Goal: Task Accomplishment & Management: Complete application form

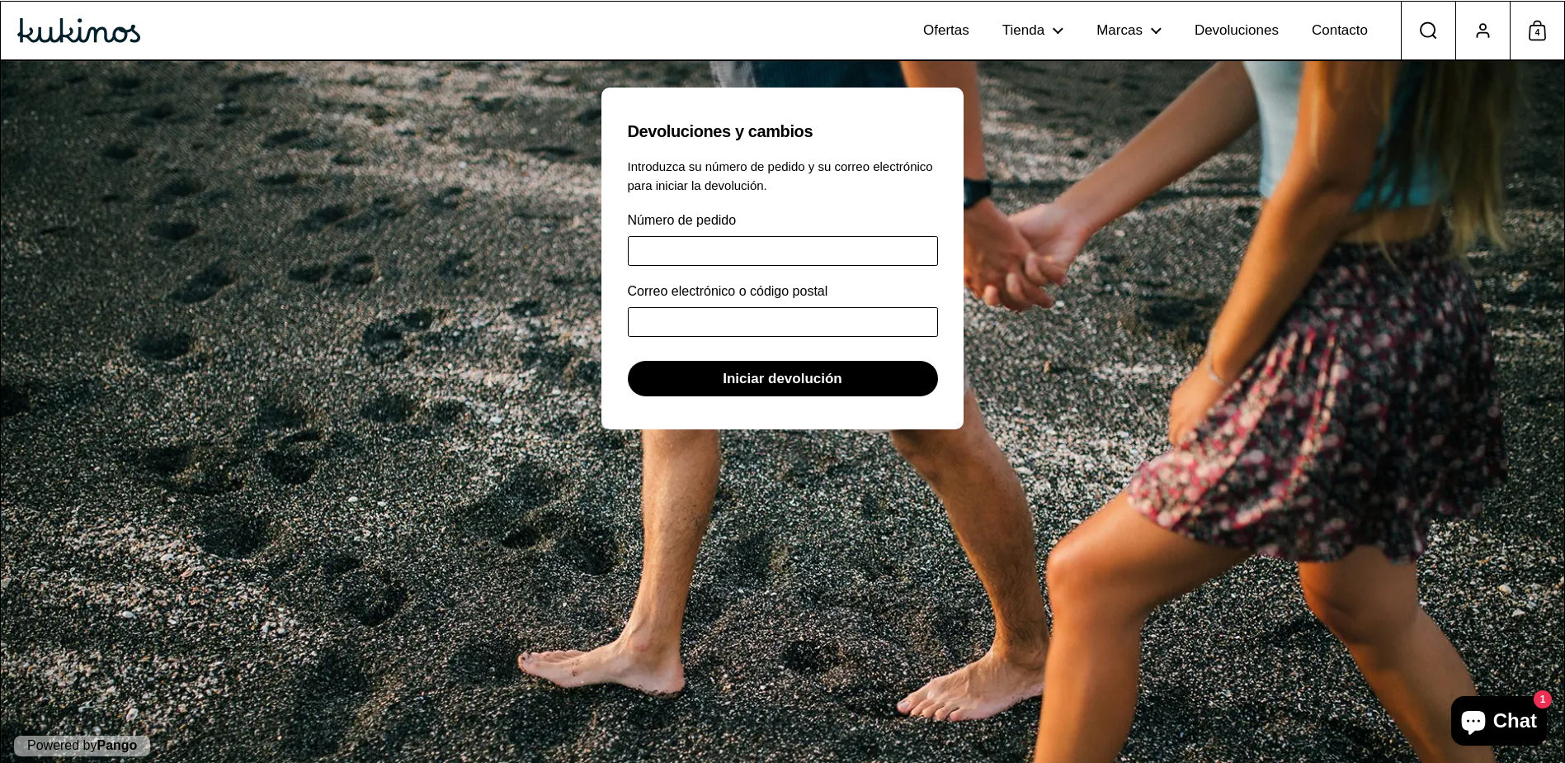
click at [739, 243] on input "Número de pedido" at bounding box center [783, 251] width 310 height 30
type input "*"
click at [628, 361] on button "Iniciar devolución" at bounding box center [783, 378] width 310 height 35
type input "*"
click at [662, 256] on input "*" at bounding box center [783, 251] width 310 height 30
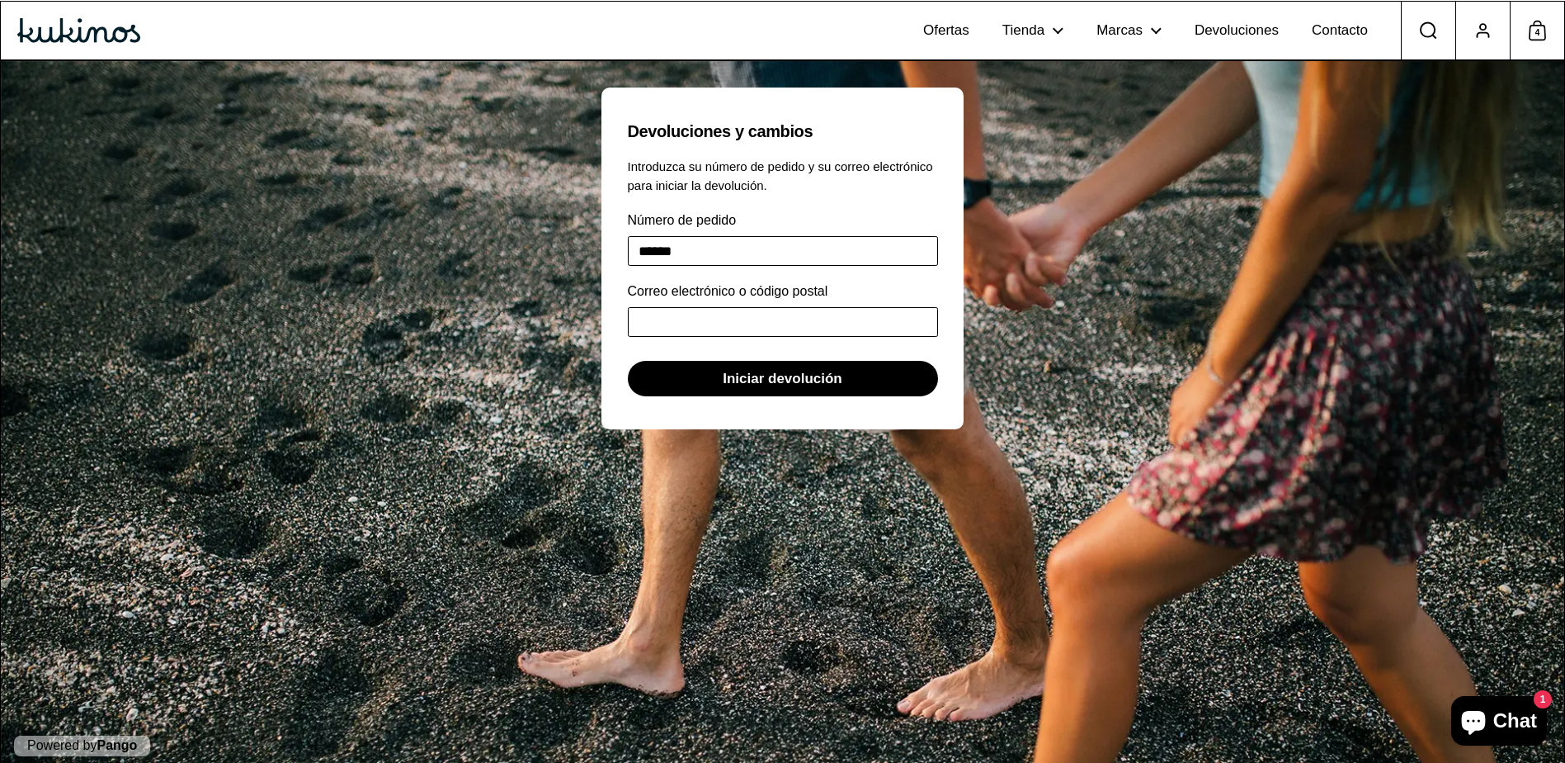
type input "******"
type input "**********"
click at [818, 376] on span "Iniciar devolución" at bounding box center [783, 378] width 120 height 34
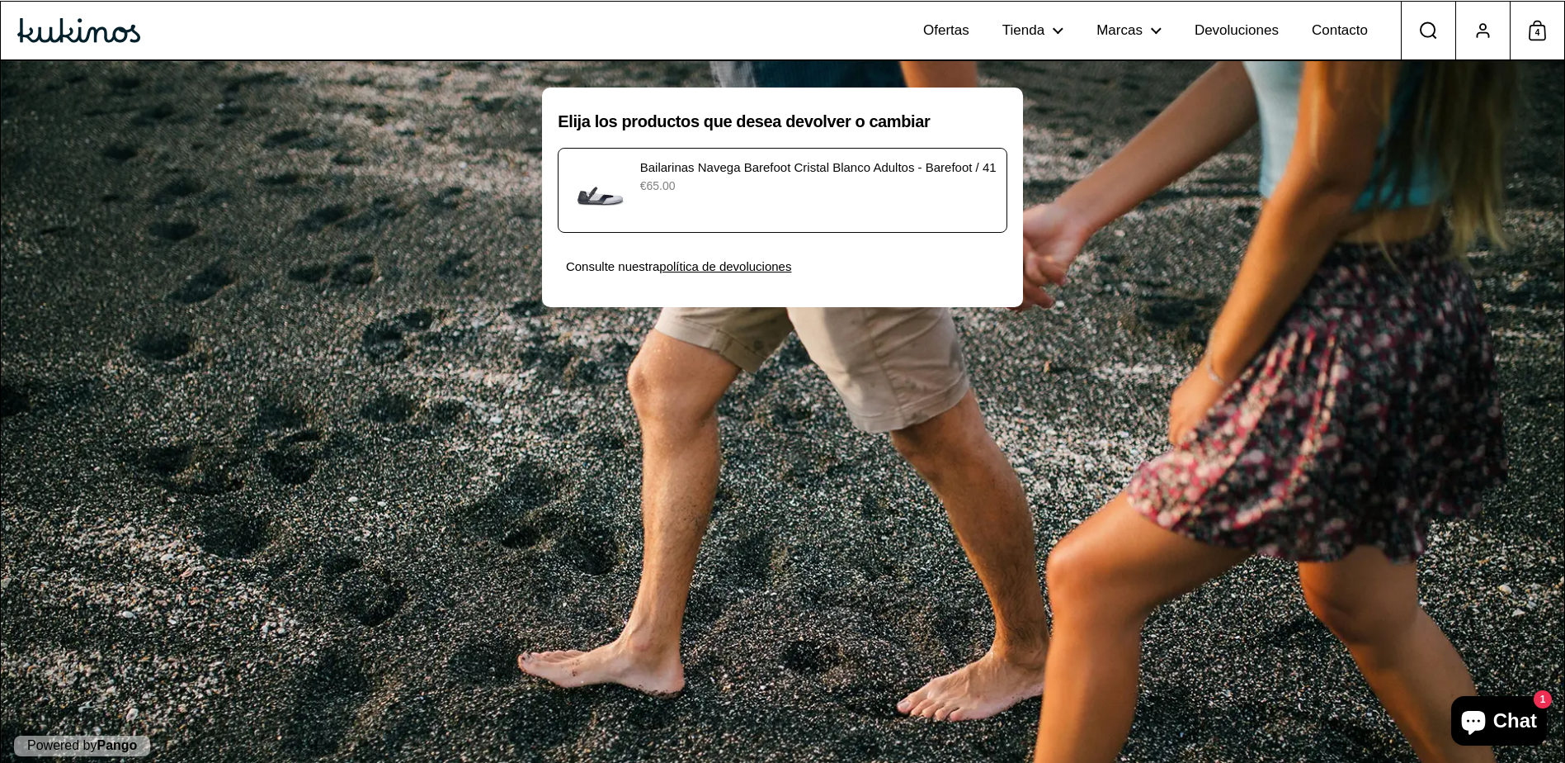
click at [865, 180] on p "€65.00" at bounding box center [818, 185] width 357 height 17
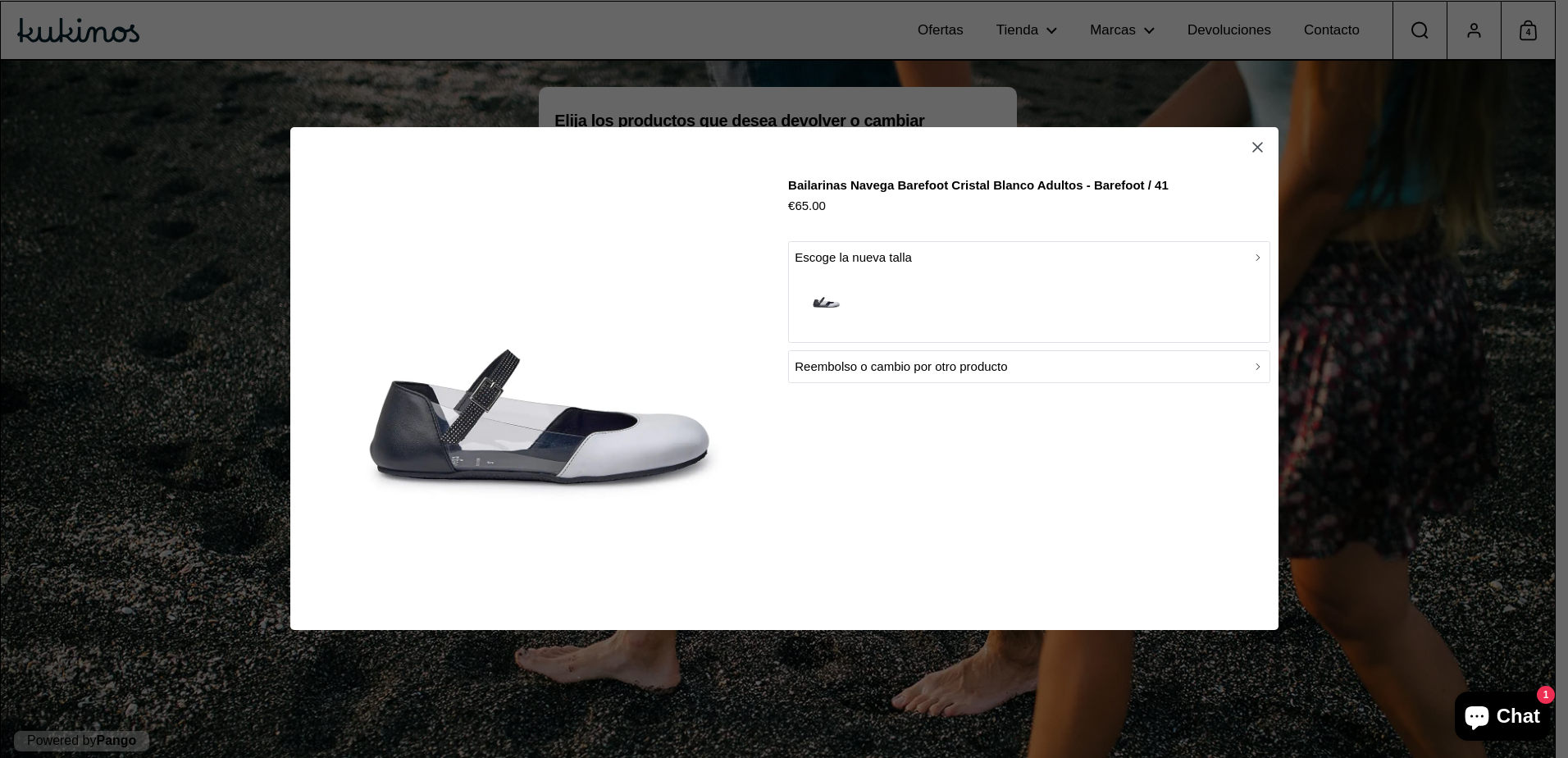
click at [864, 271] on div "button" at bounding box center [1029, 301] width 469 height 68
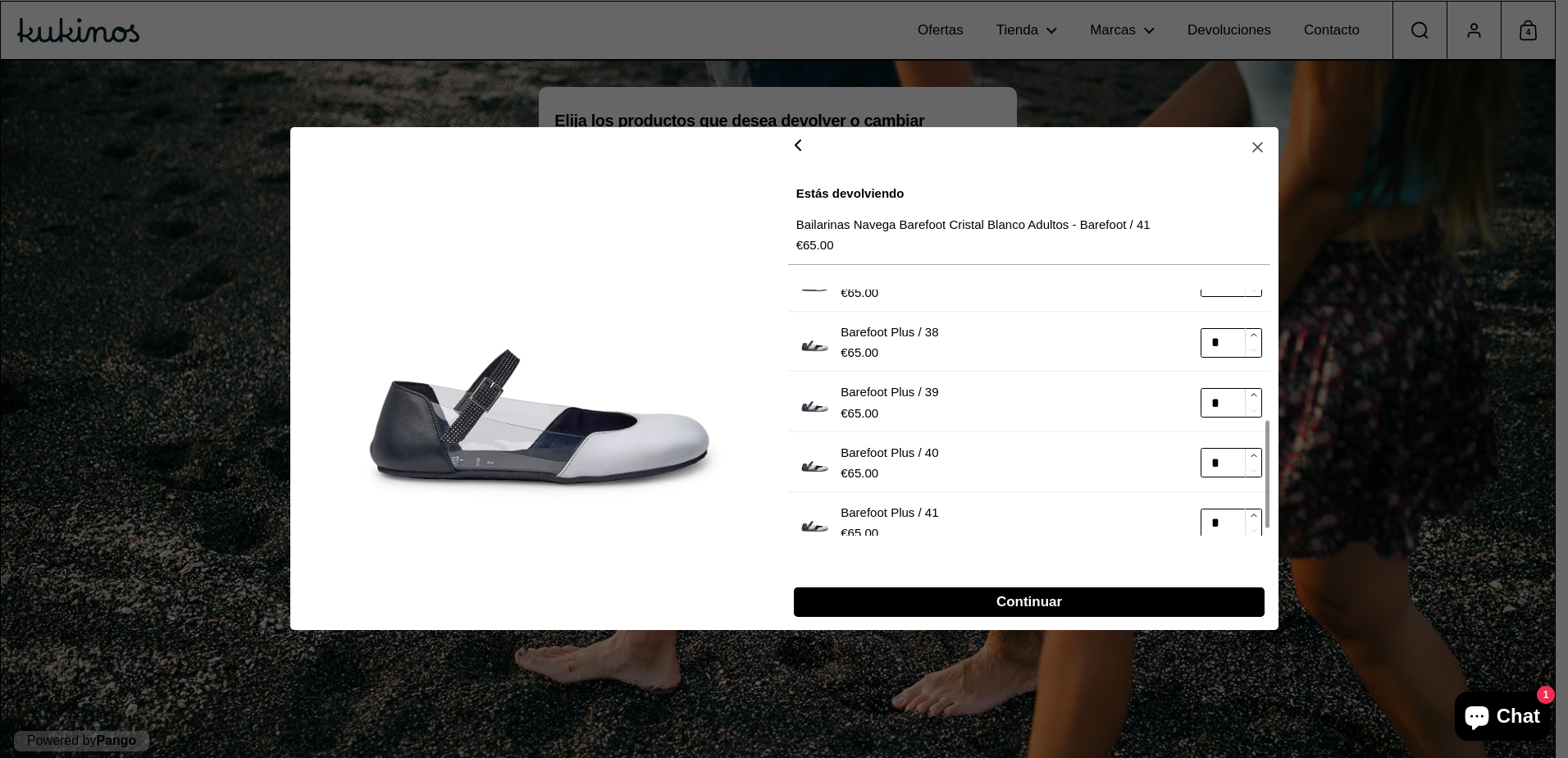
scroll to position [313, 0]
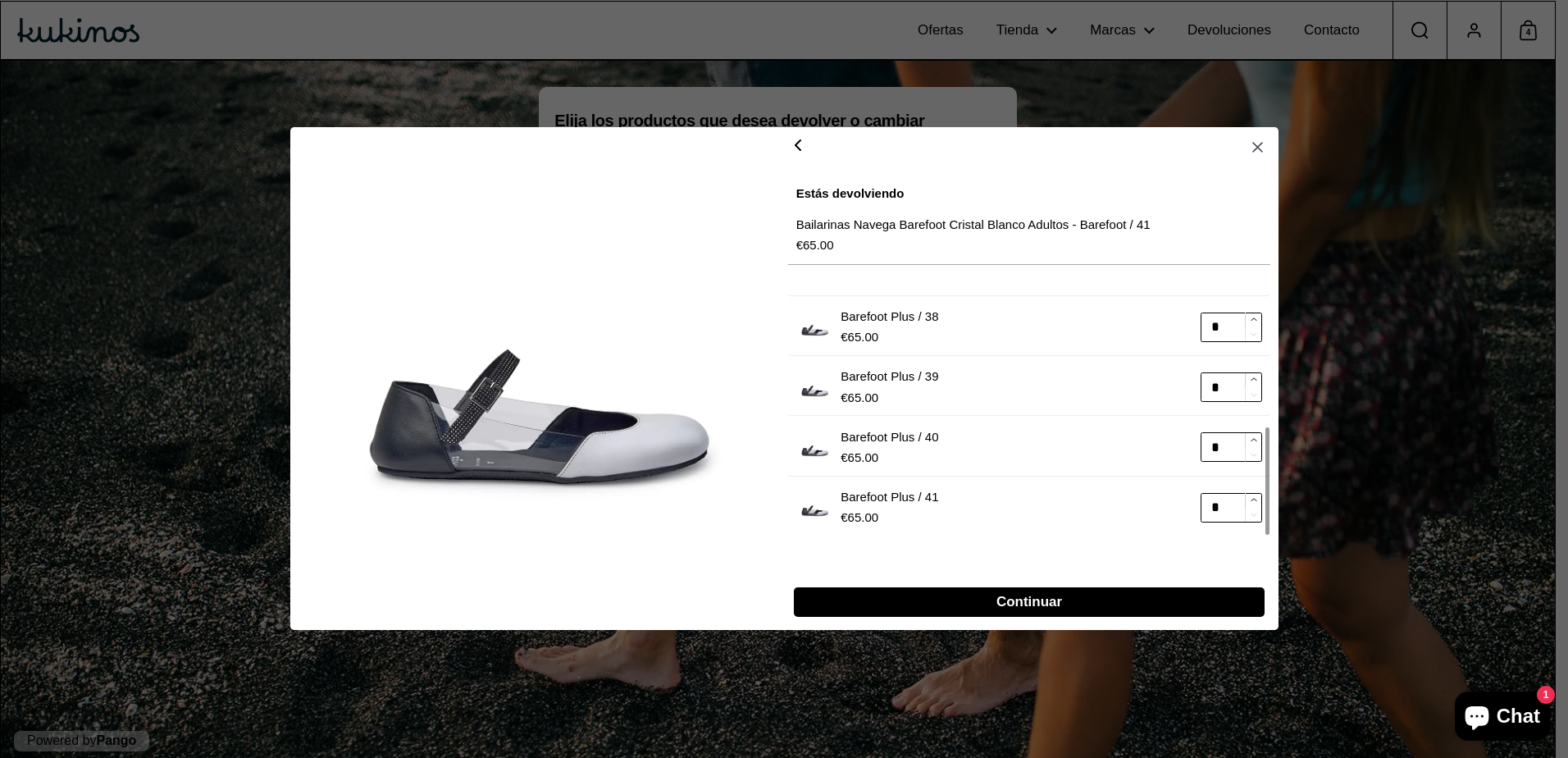
click at [1265, 509] on div at bounding box center [1266, 481] width 3 height 107
click at [1269, 501] on div at bounding box center [1266, 481] width 3 height 107
click at [1265, 509] on div at bounding box center [1266, 481] width 3 height 107
click at [1257, 150] on icon "button" at bounding box center [1257, 147] width 17 height 17
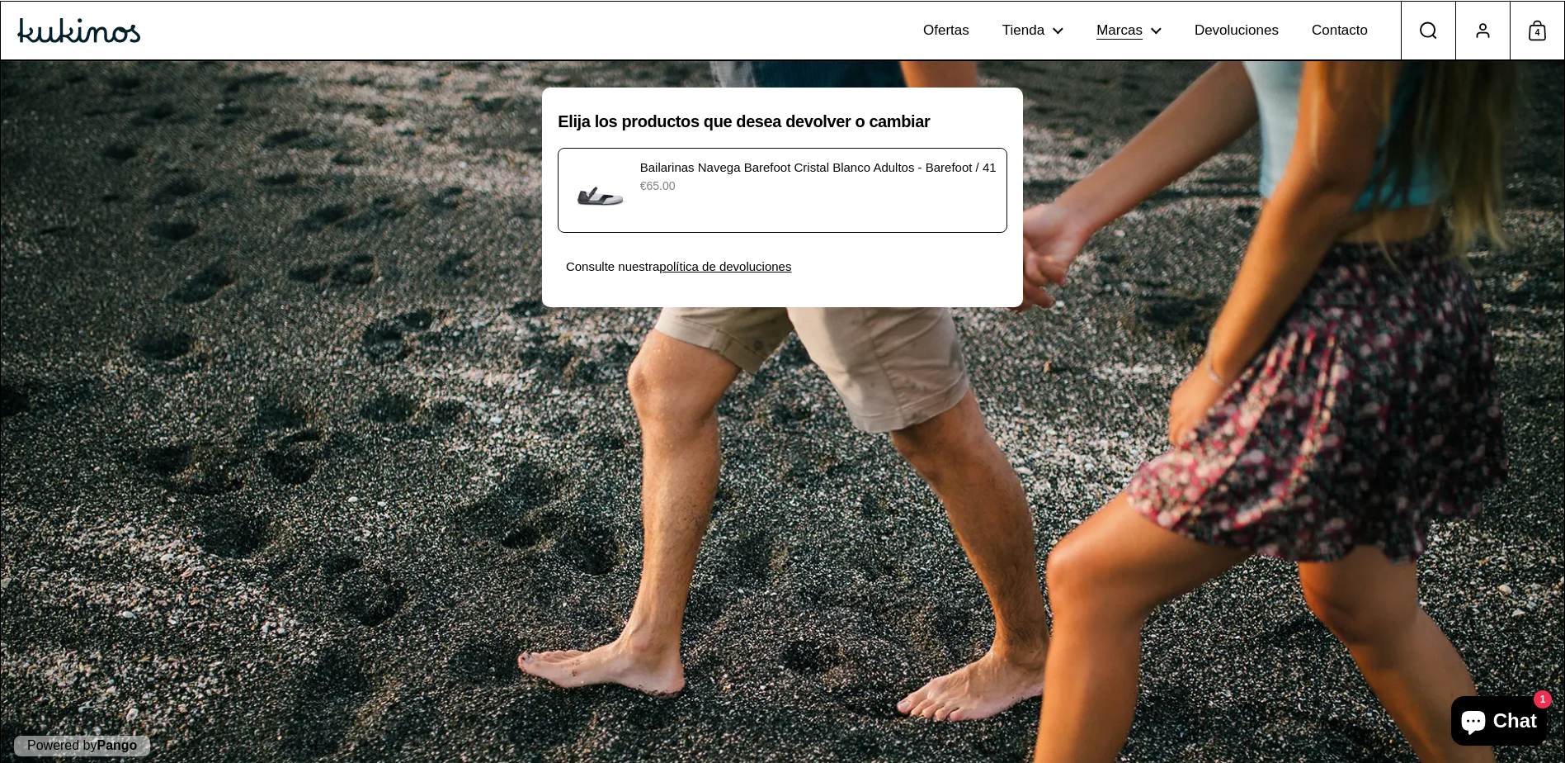
click at [1160, 31] on icon at bounding box center [1158, 30] width 7 height 7
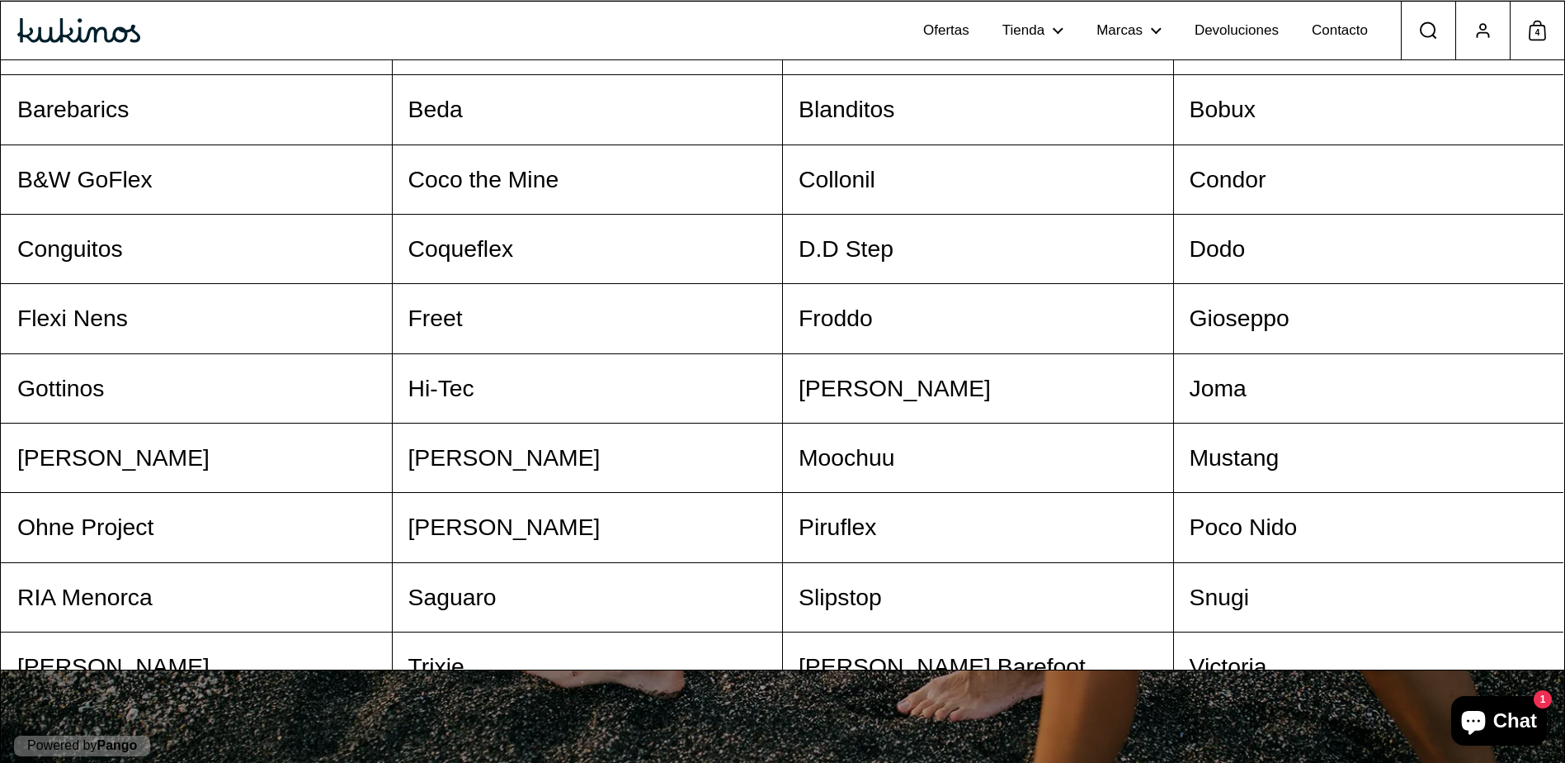
scroll to position [226, 0]
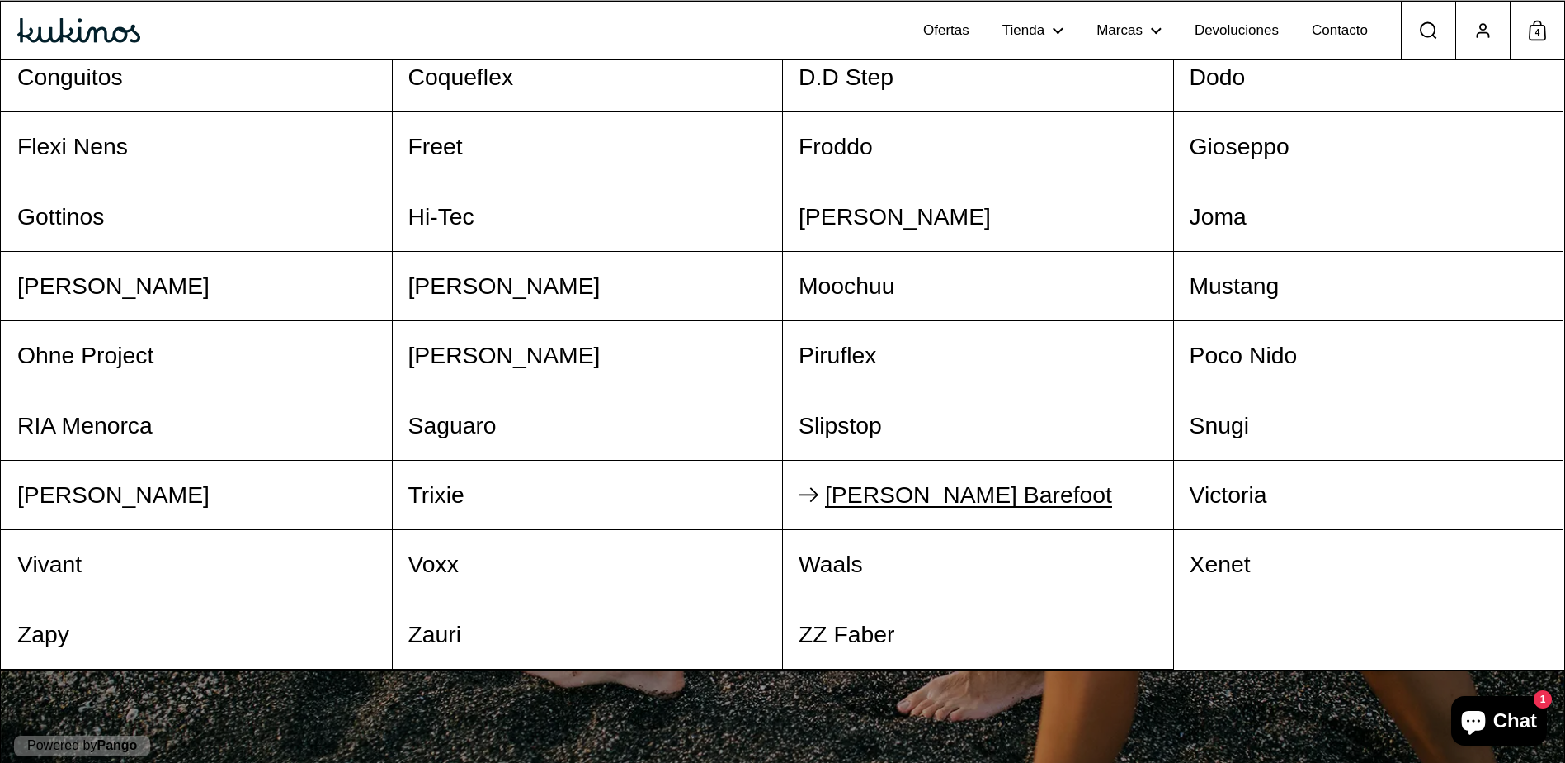
click at [901, 493] on span "[PERSON_NAME] Barefoot" at bounding box center [968, 494] width 287 height 26
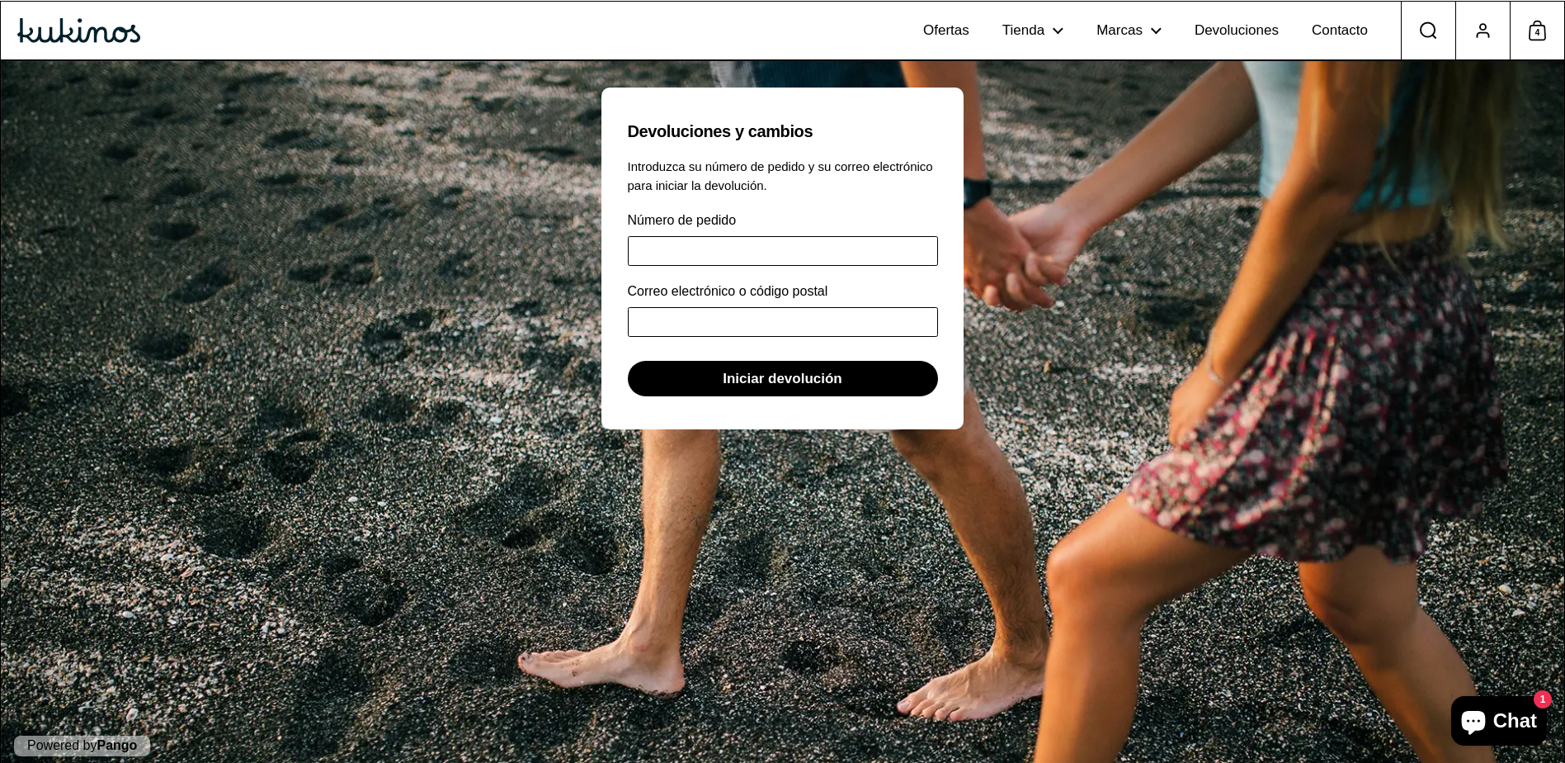
click at [719, 251] on input "Número de pedido" at bounding box center [783, 251] width 310 height 30
type input "*"
type input "******"
type input "**********"
click at [757, 378] on span "Iniciar devolución" at bounding box center [783, 378] width 120 height 34
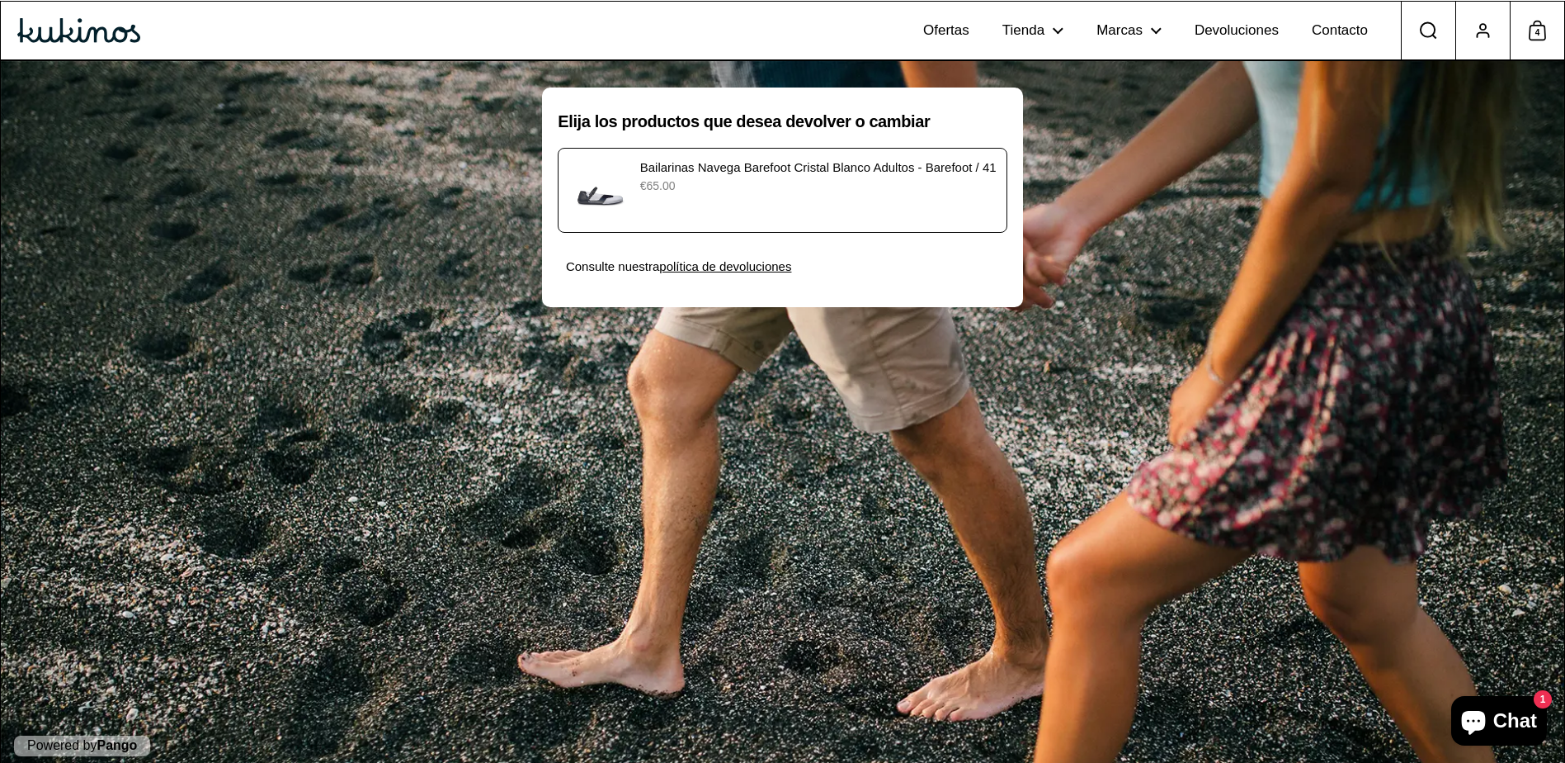
click at [776, 212] on div "Bailarinas Navega Barefoot [PERSON_NAME] Adultos - Barefoot / 41 €65.00" at bounding box center [782, 190] width 427 height 64
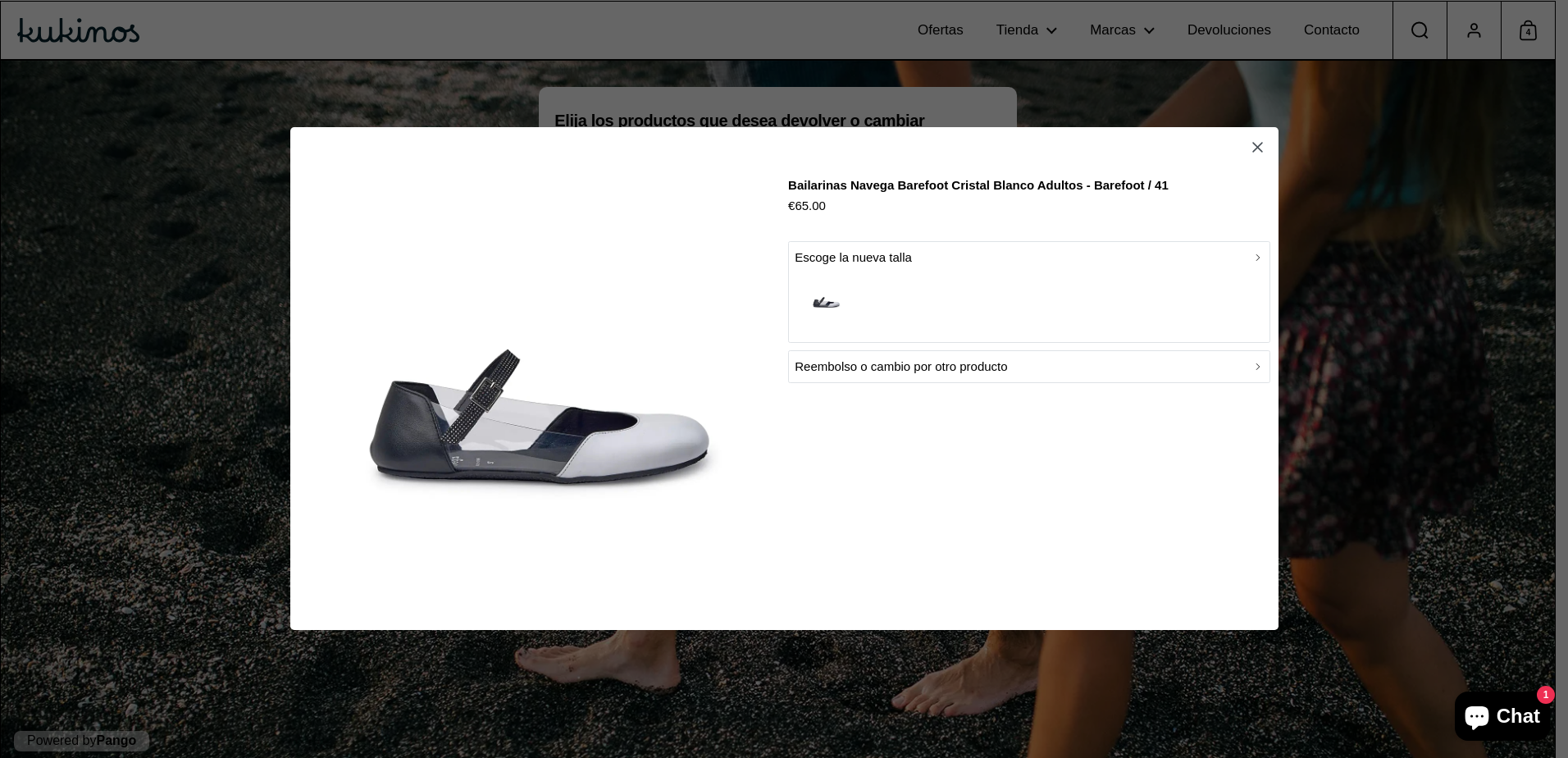
click at [916, 360] on p "Reembolso o cambio por otro producto" at bounding box center [901, 368] width 213 height 20
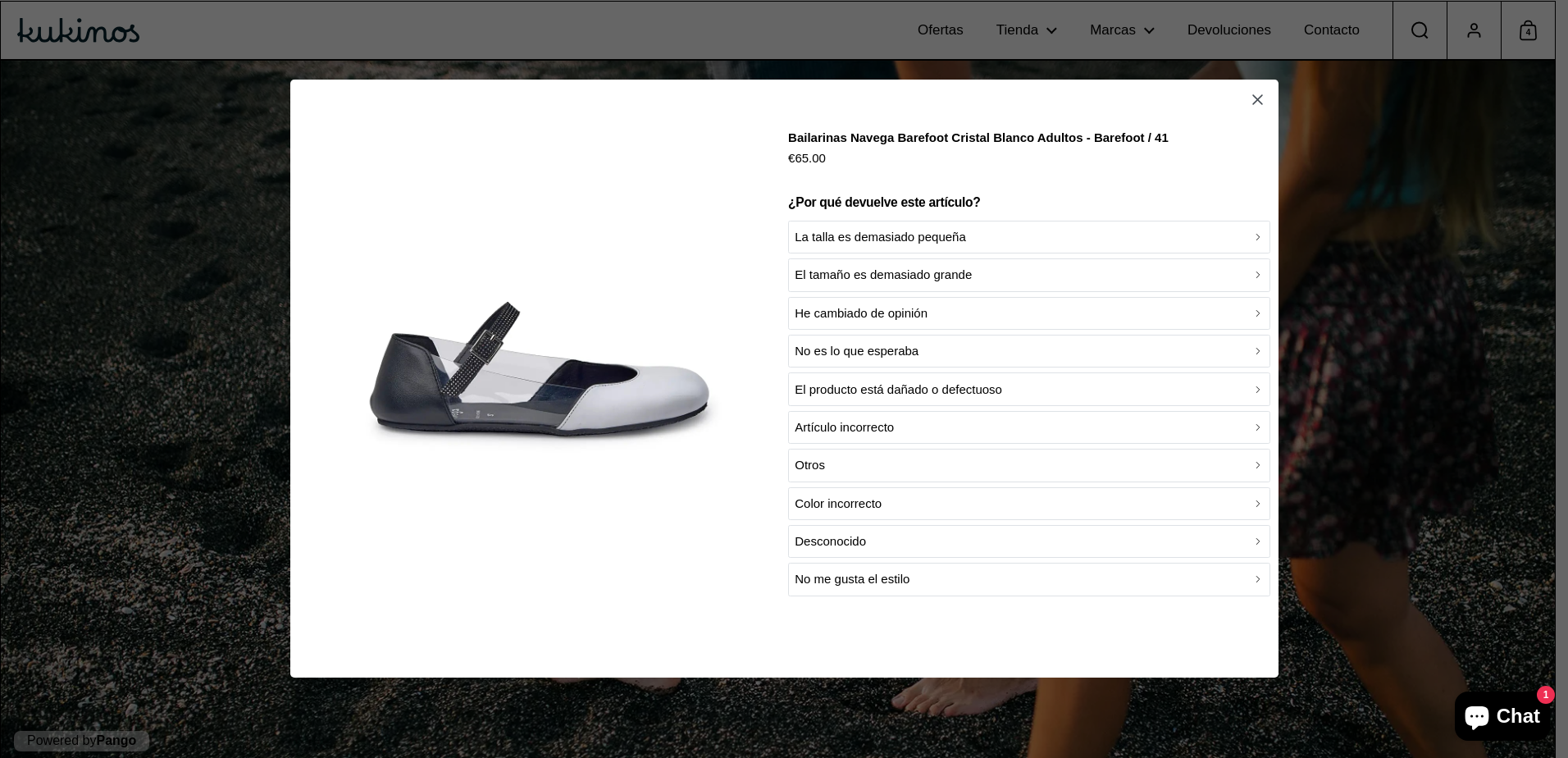
click at [931, 232] on p "La talla es demasiado pequeña" at bounding box center [880, 237] width 171 height 20
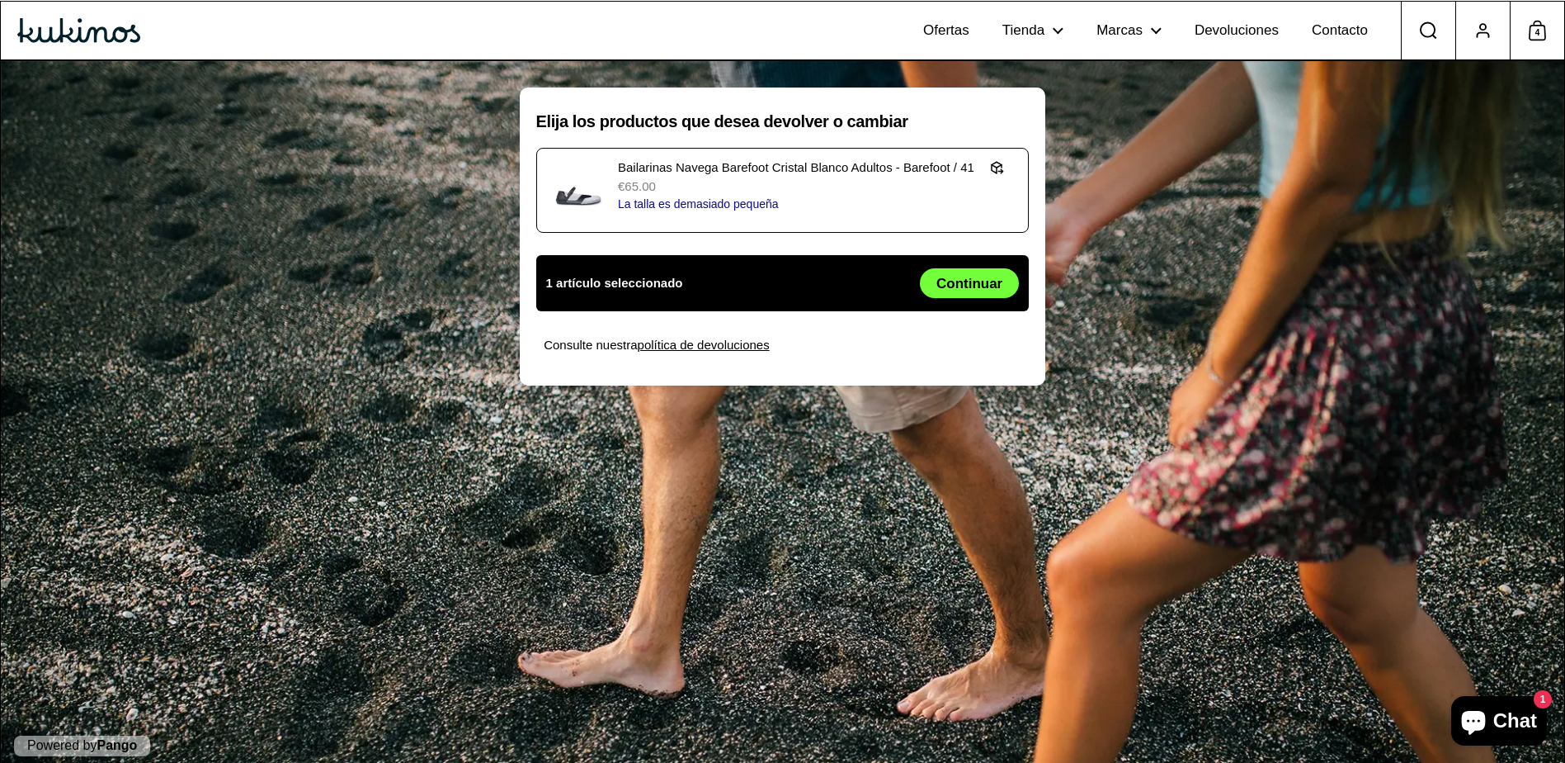
click at [969, 284] on span "Continuar" at bounding box center [970, 283] width 66 height 28
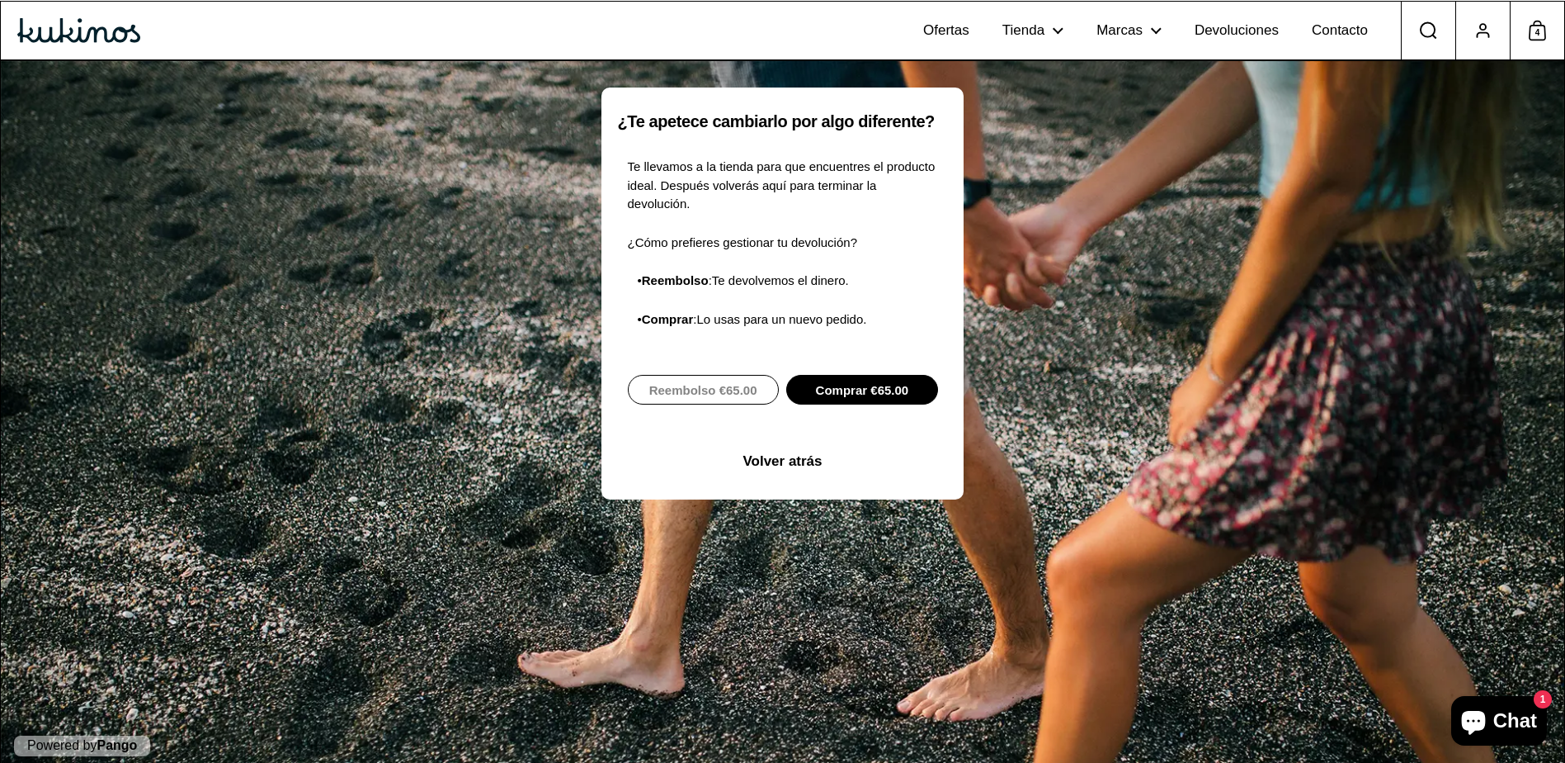
click at [854, 375] on span "Comprar €65.00" at bounding box center [862, 389] width 93 height 28
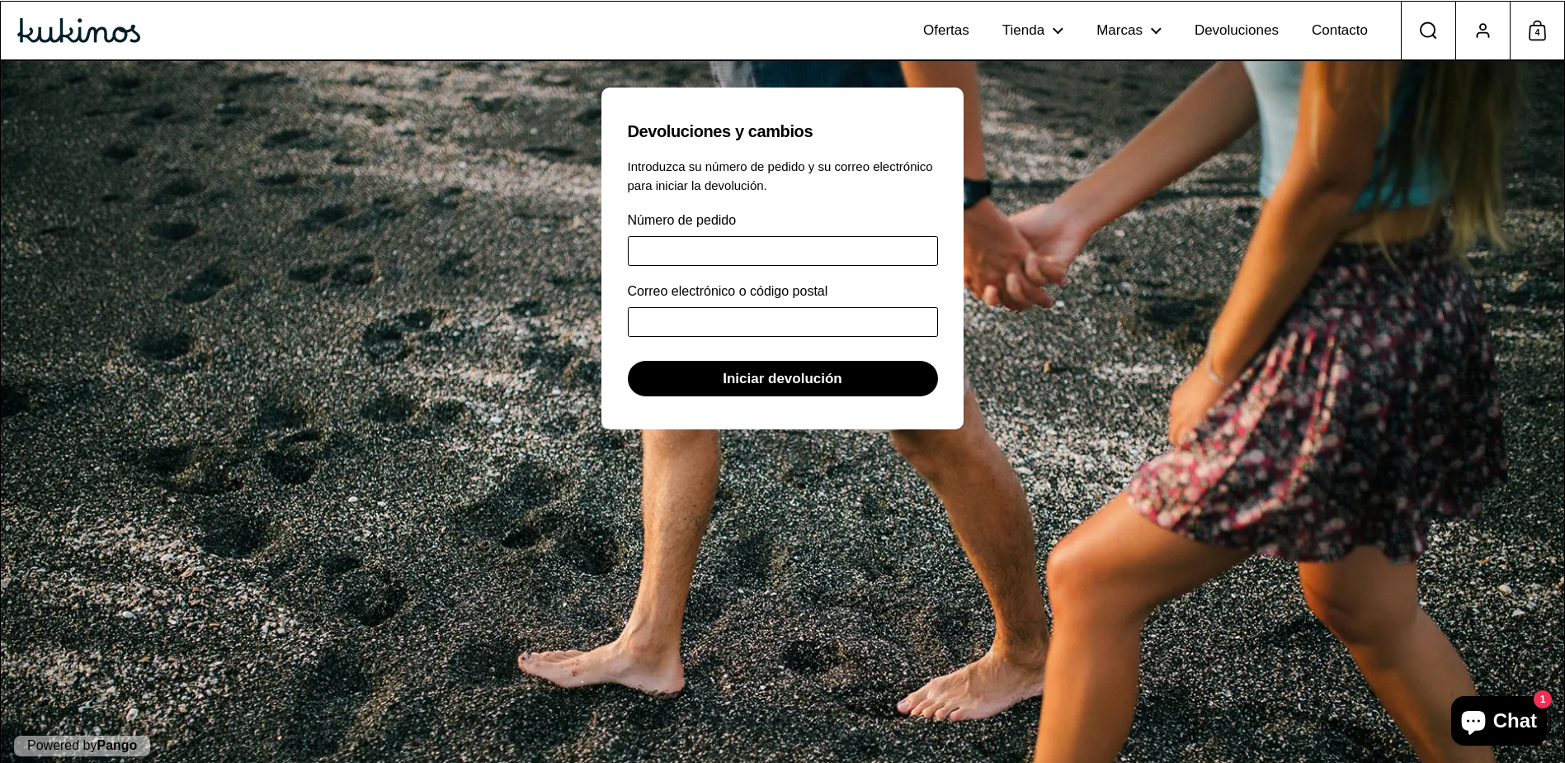
click at [763, 247] on input "Número de pedido" at bounding box center [783, 251] width 310 height 30
type input "******"
type input "**********"
click at [768, 372] on span "Iniciar devolución" at bounding box center [783, 378] width 120 height 34
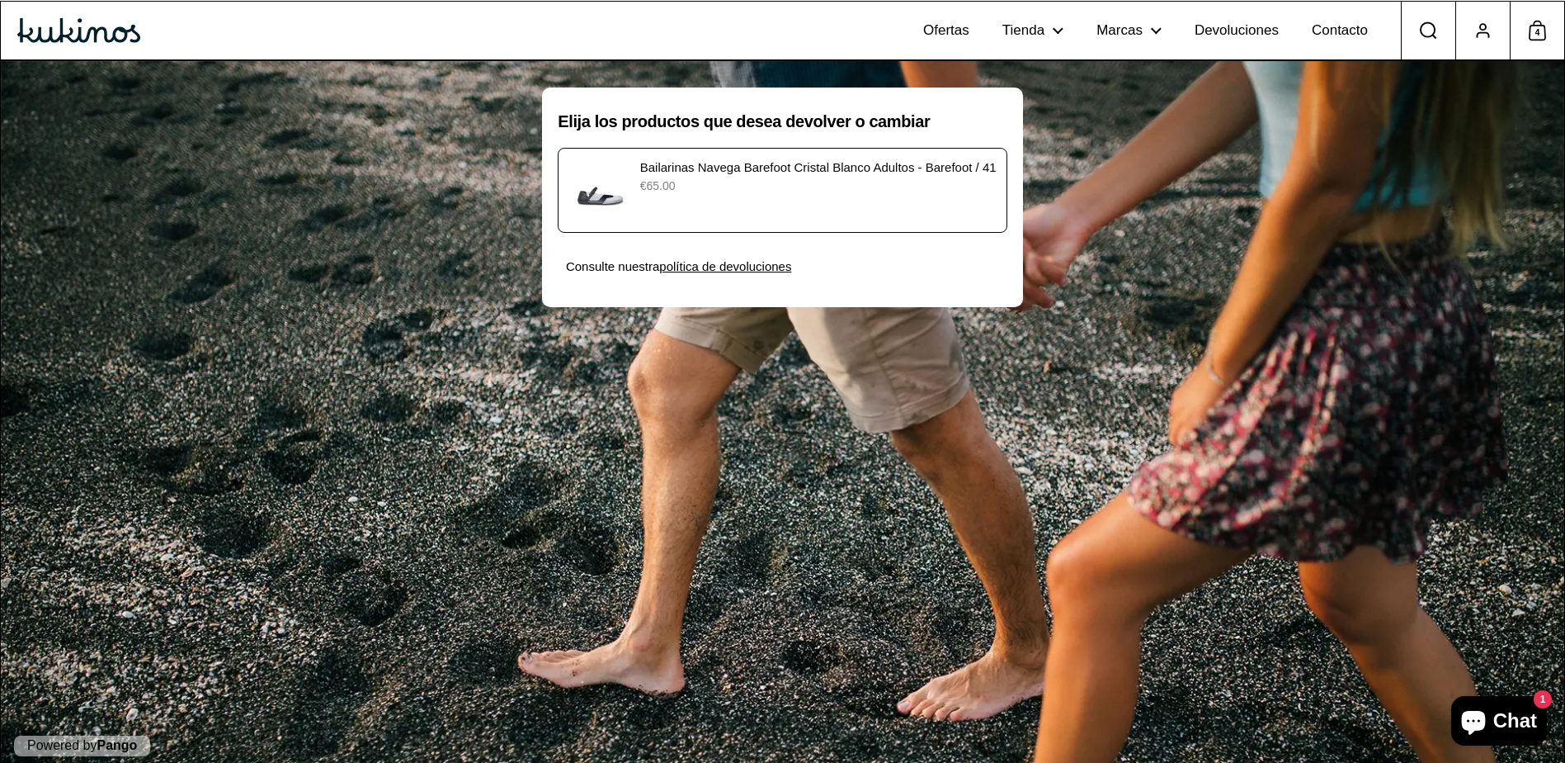
click at [783, 211] on div "Bailarinas Navega Barefoot [PERSON_NAME] Adultos - Barefoot / 41 €65.00" at bounding box center [782, 190] width 427 height 64
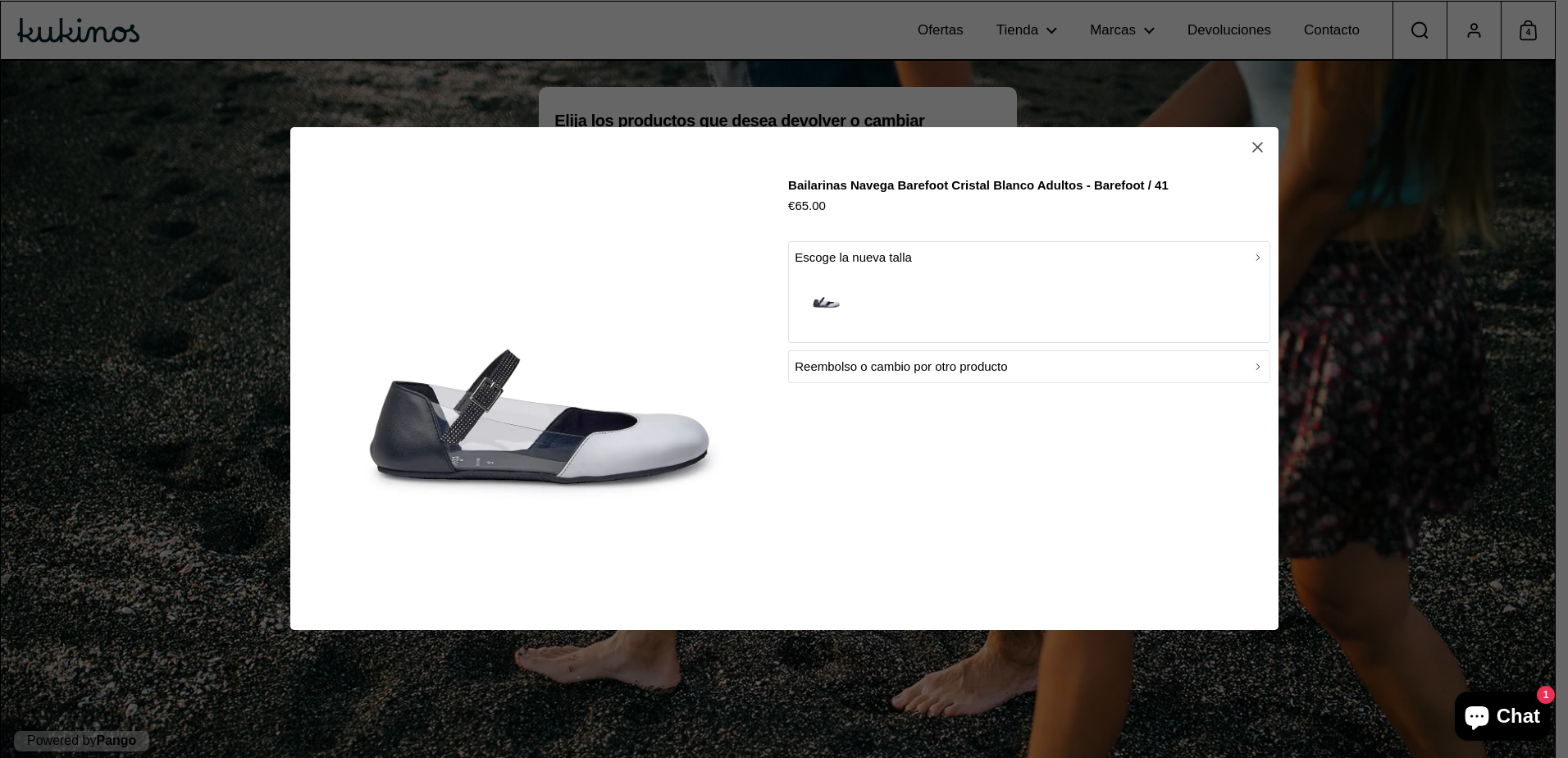
click at [877, 277] on div "button" at bounding box center [1029, 301] width 469 height 68
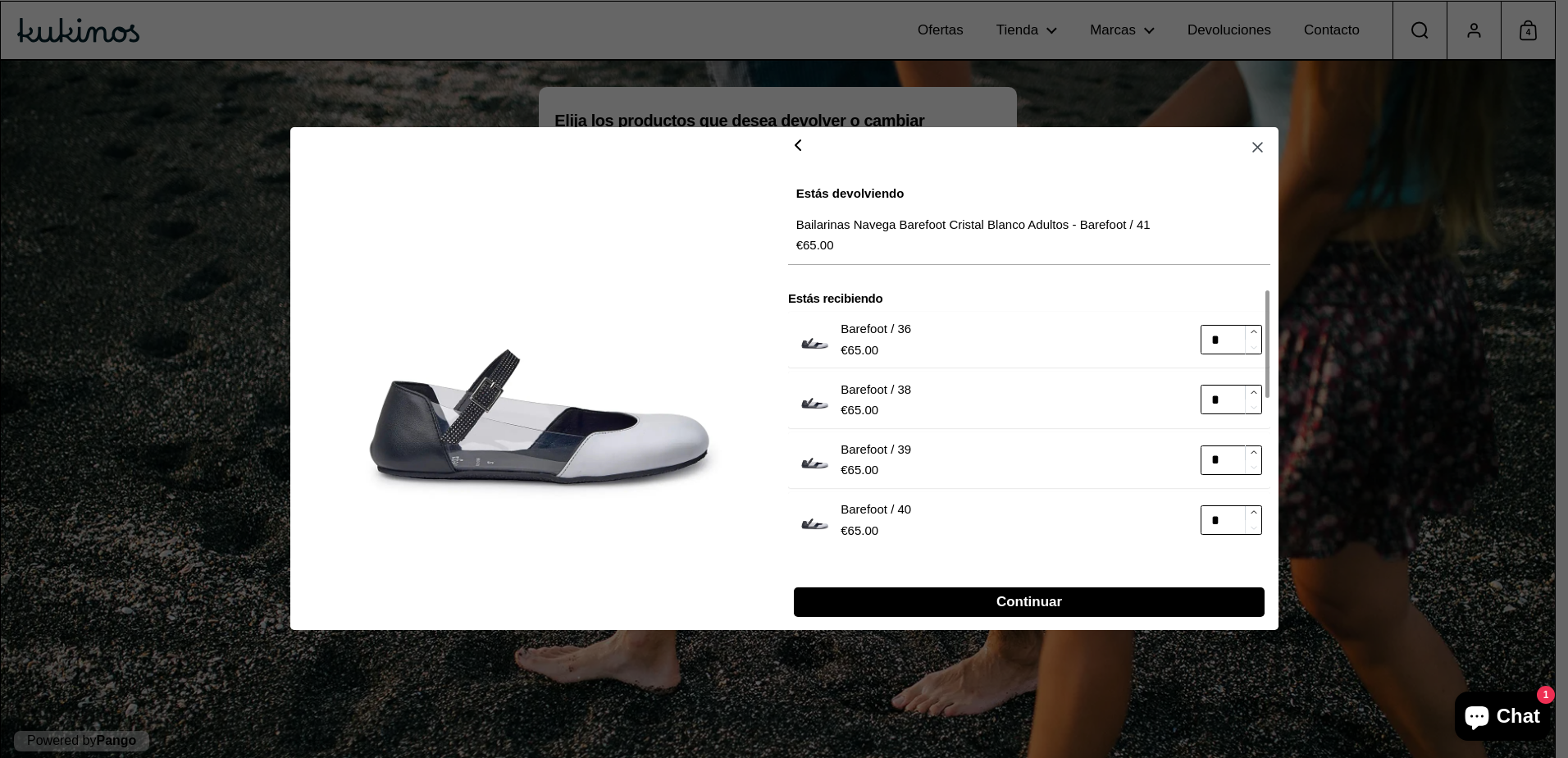
click at [1269, 290] on div at bounding box center [1266, 344] width 3 height 107
click at [798, 148] on icon "button" at bounding box center [797, 145] width 5 height 10
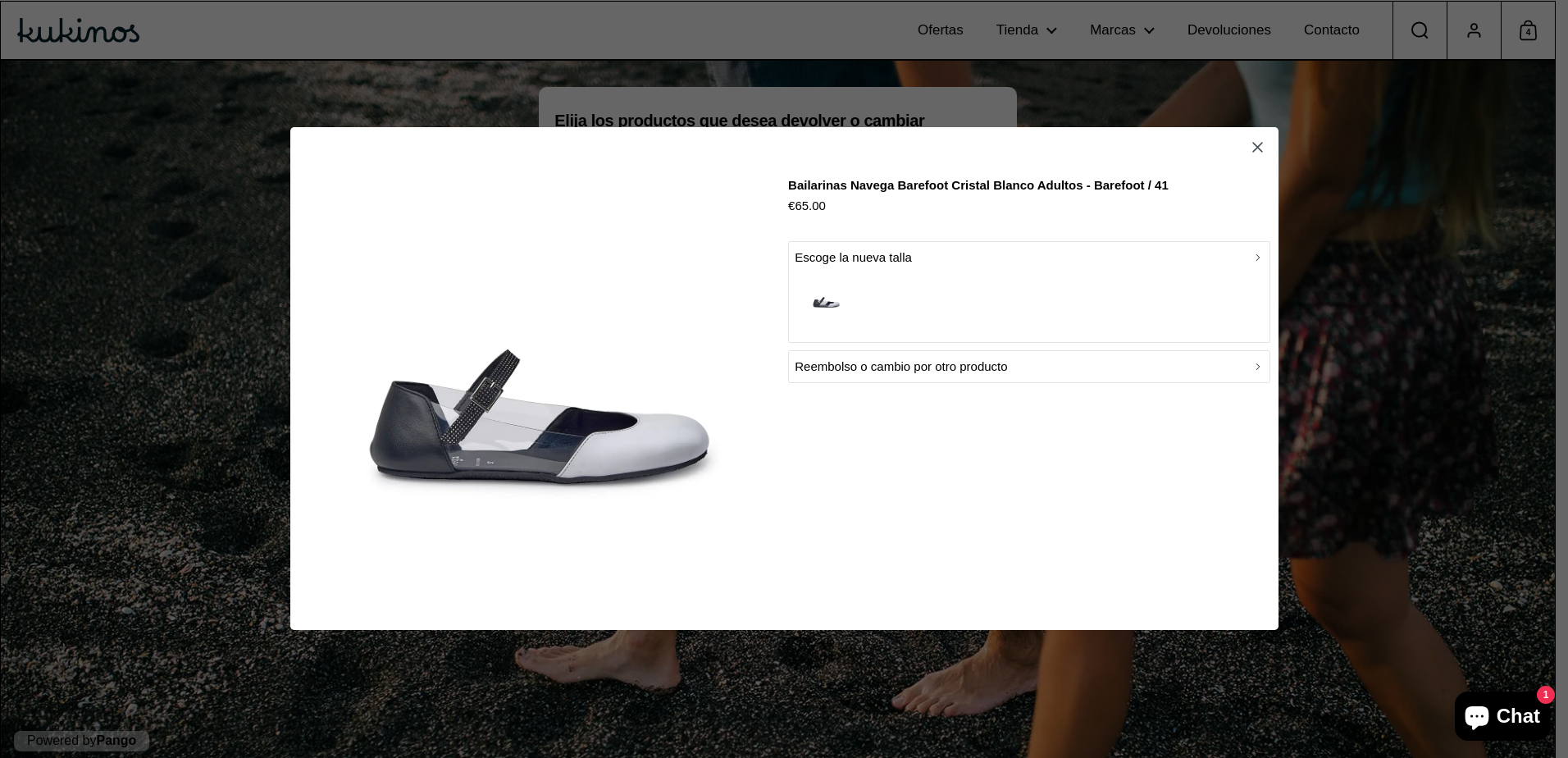
click at [839, 375] on p "Reembolso o cambio por otro producto" at bounding box center [901, 368] width 213 height 20
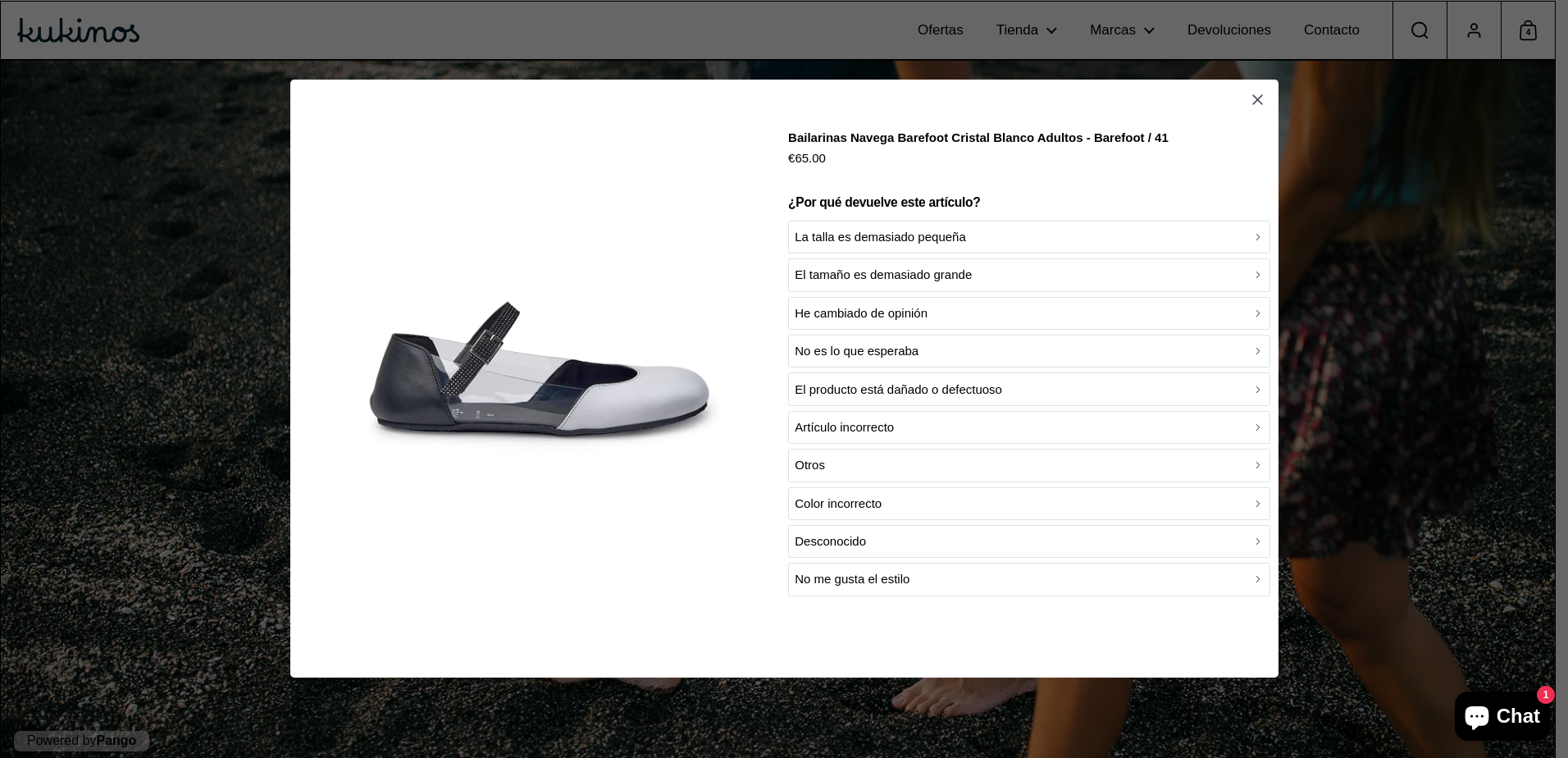
click at [849, 232] on p "La talla es demasiado pequeña" at bounding box center [880, 237] width 171 height 20
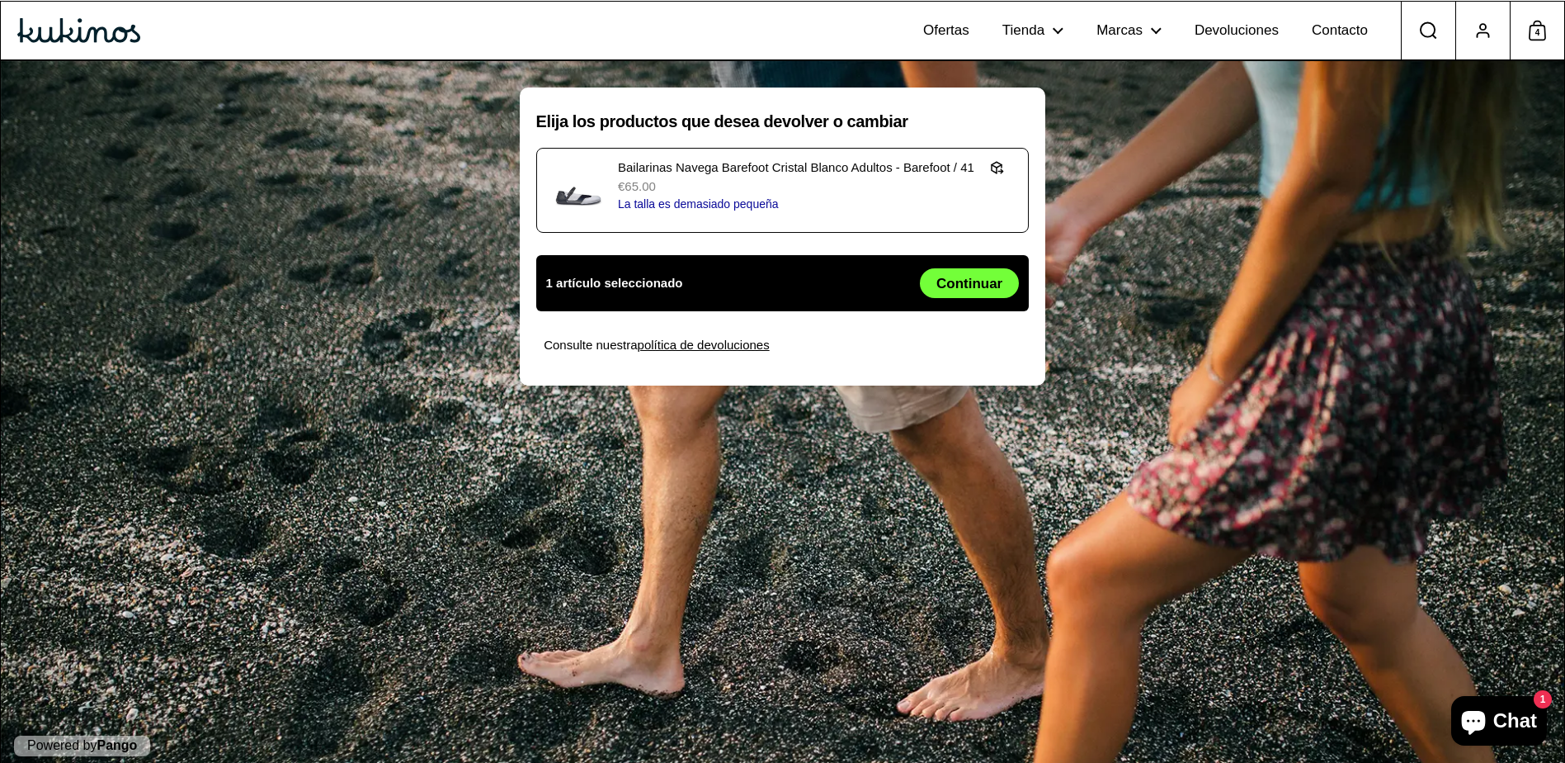
click at [978, 283] on span "Continuar" at bounding box center [970, 283] width 66 height 28
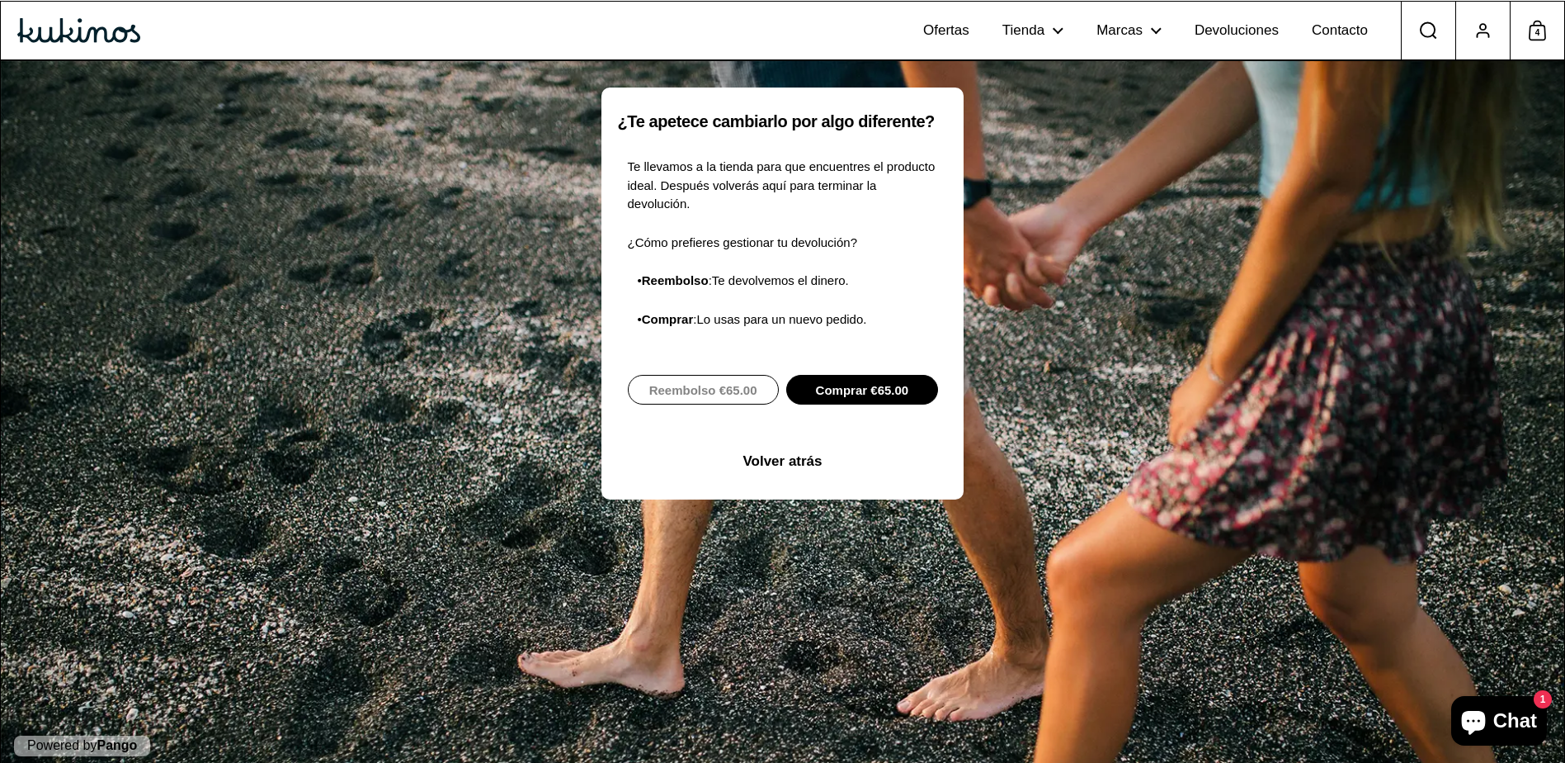
click at [847, 375] on span "Comprar €65.00" at bounding box center [862, 389] width 93 height 28
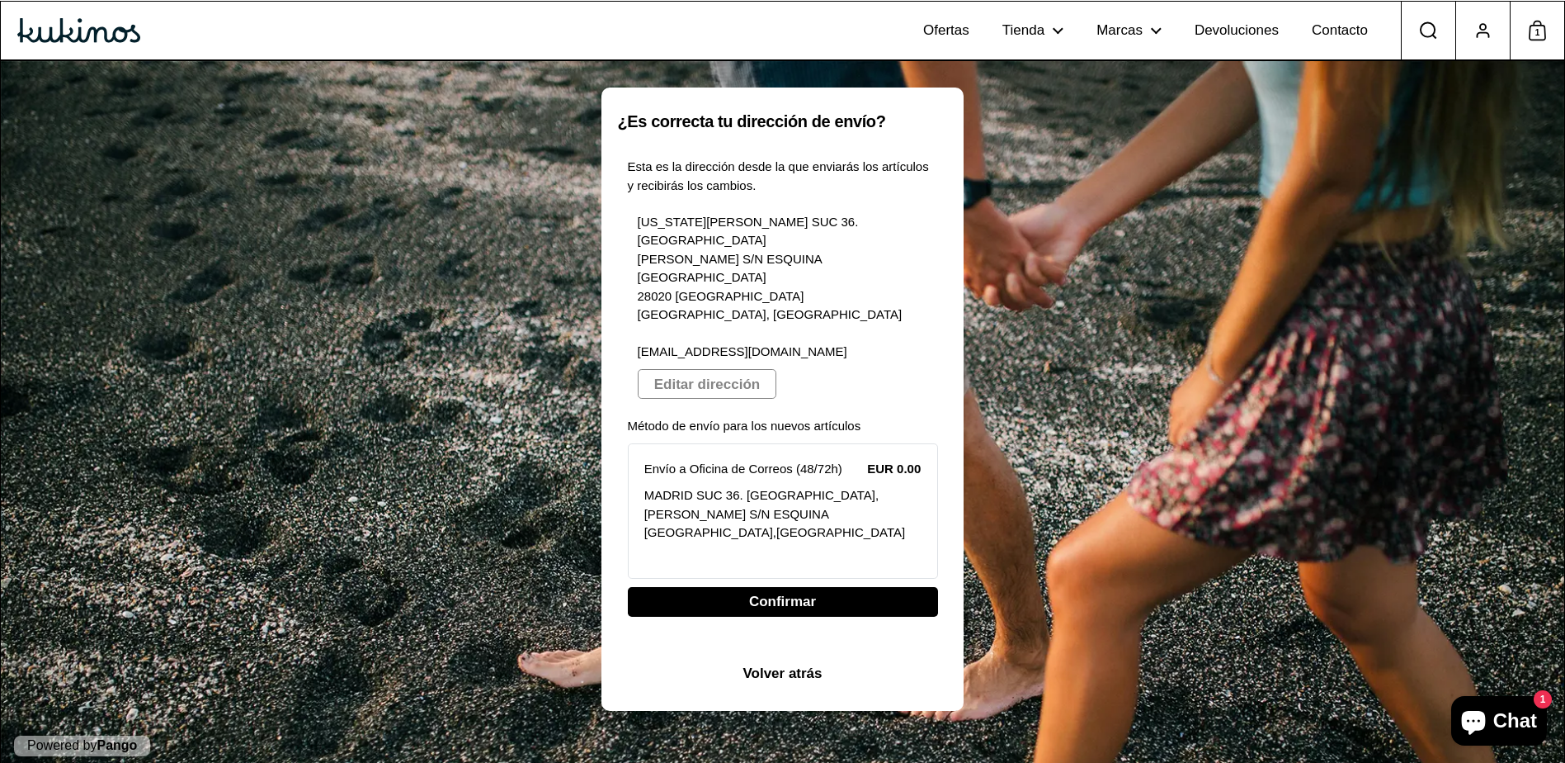
click at [760, 588] on span "Confirmar" at bounding box center [782, 602] width 67 height 28
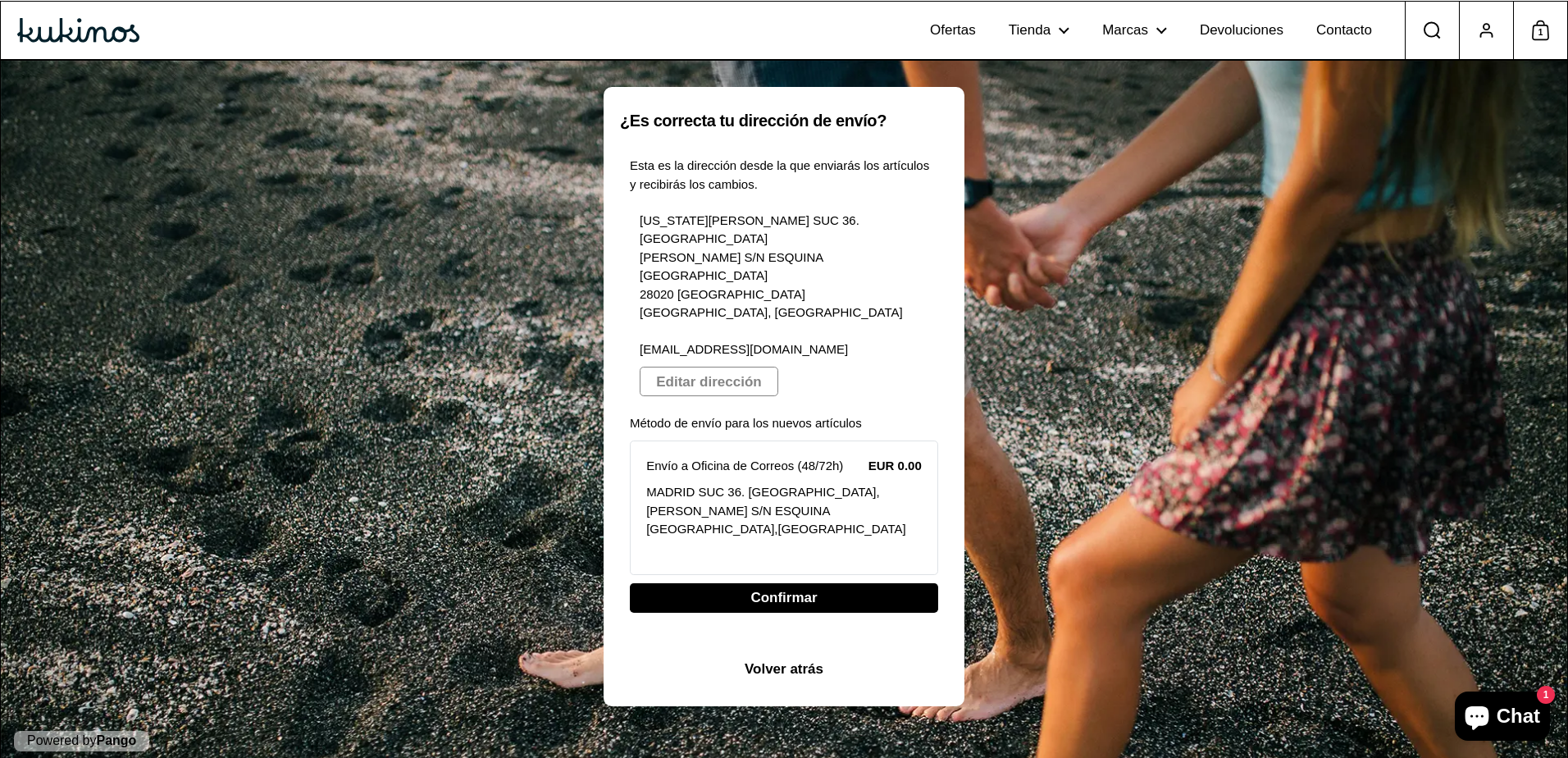
select select "**"
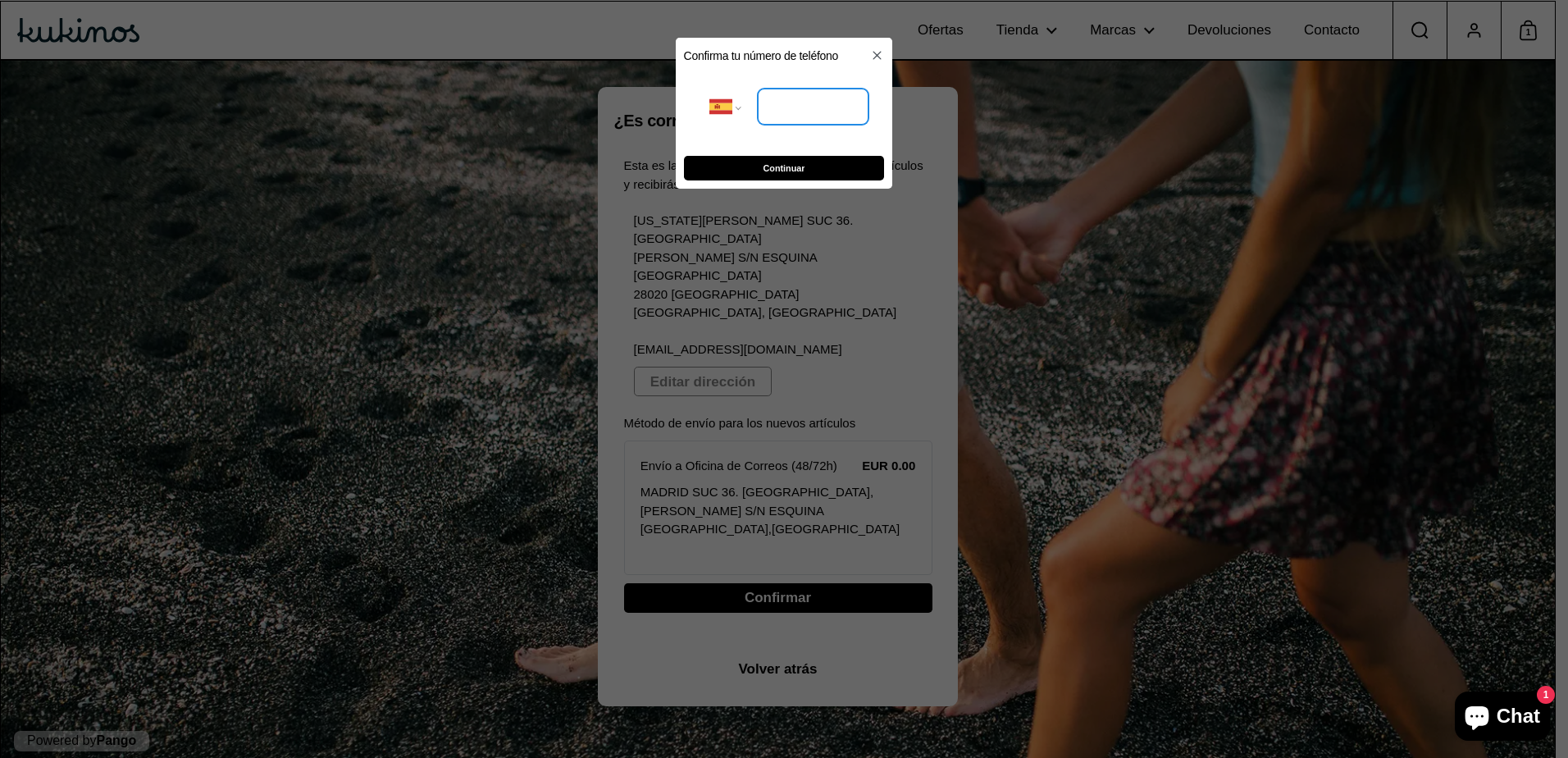
click at [807, 106] on input "tel" at bounding box center [813, 107] width 110 height 36
type input "**********"
click at [769, 164] on span "Continuar" at bounding box center [784, 168] width 42 height 23
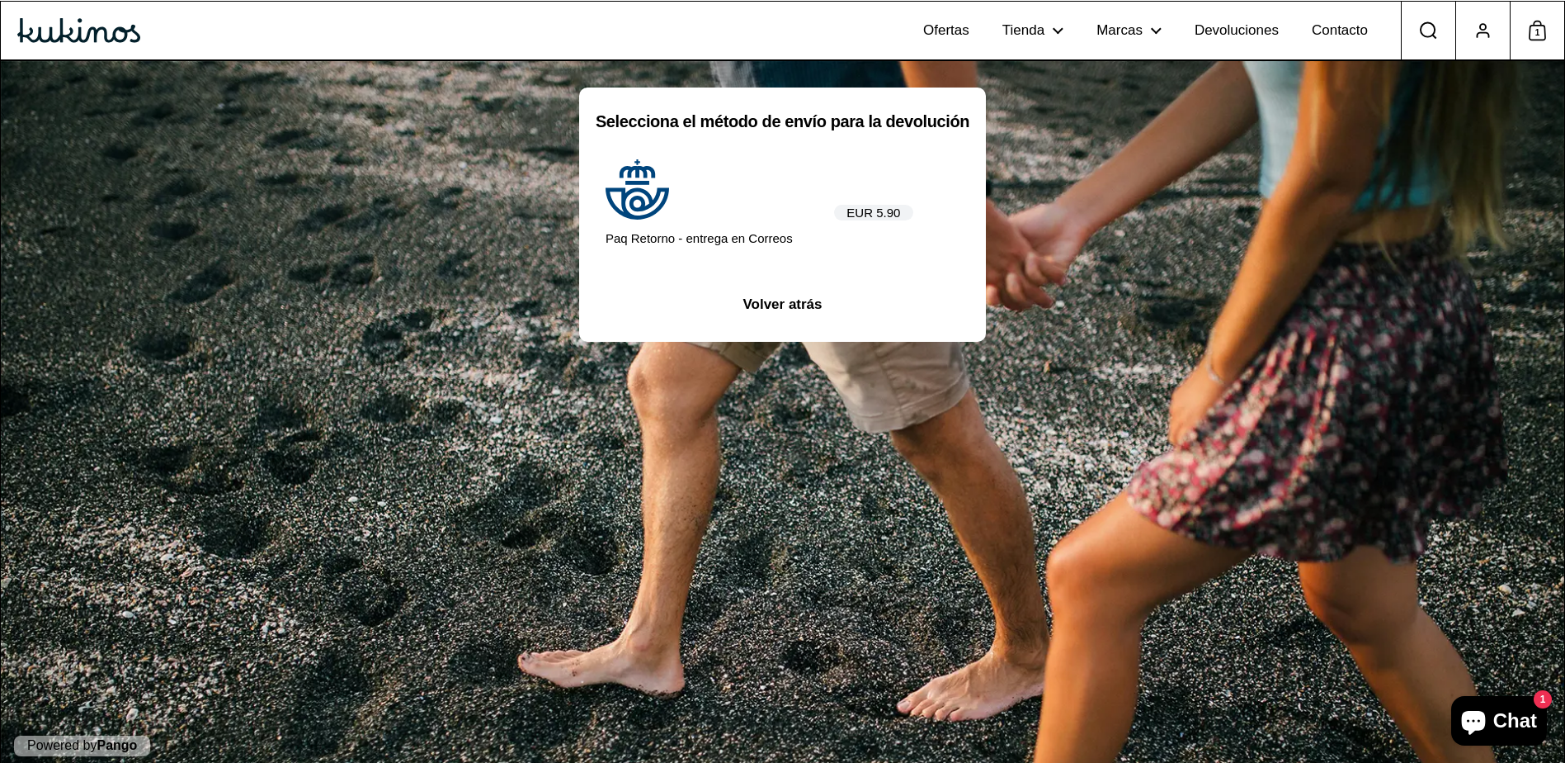
click at [910, 211] on label "EUR 5.90" at bounding box center [873, 213] width 79 height 16
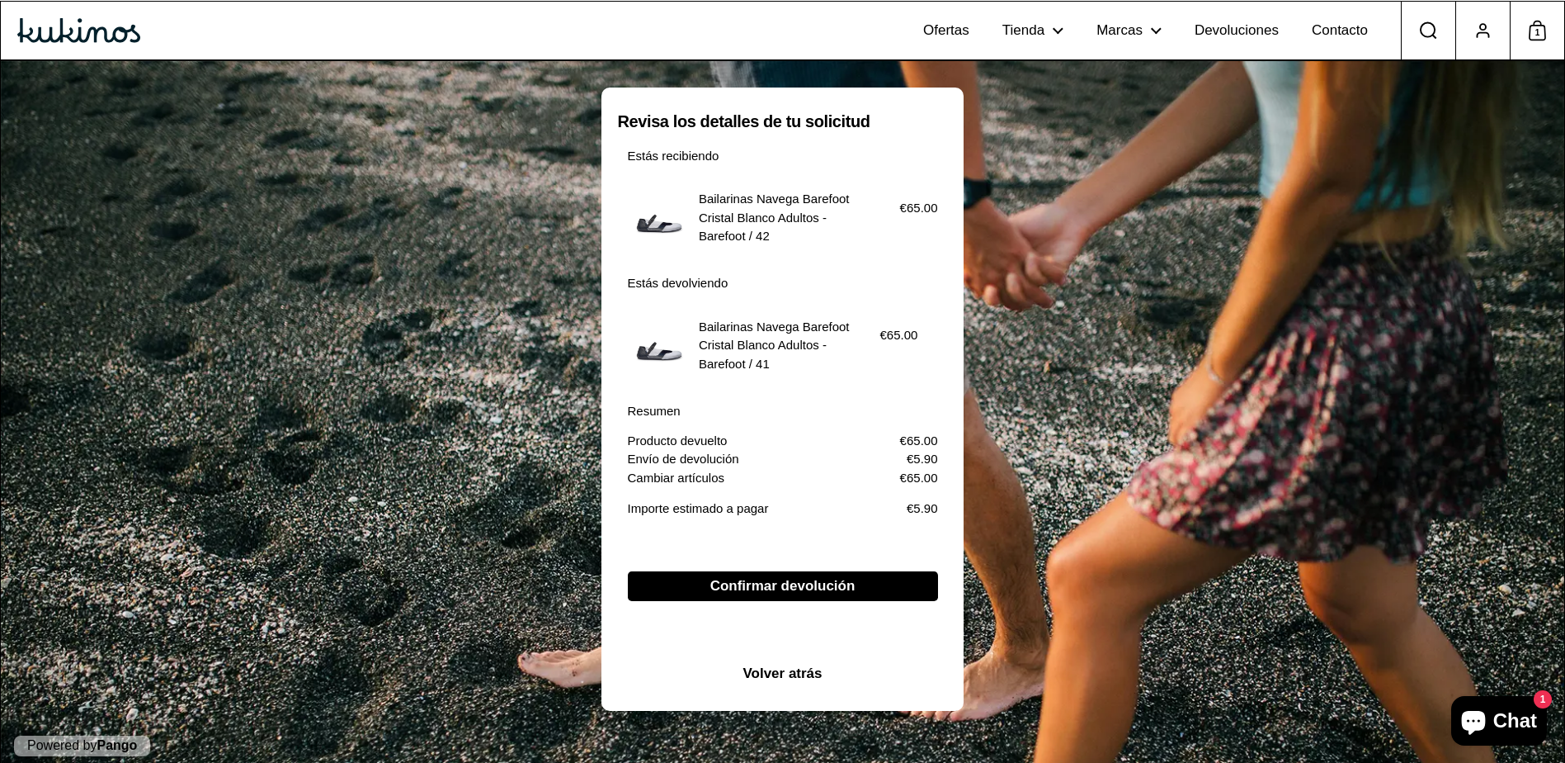
click at [817, 583] on span "Confirmar devolución" at bounding box center [783, 586] width 145 height 28
